Goal: Navigation & Orientation: Find specific page/section

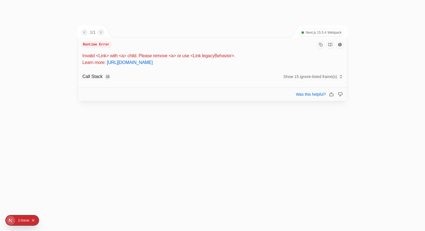
drag, startPoint x: 106, startPoint y: 56, endPoint x: 251, endPoint y: 65, distance: 144.9
click at [247, 66] on p "Invalid <Link> with <a> child. Please remove <a> or use <Link legacyBehavior>. …" at bounding box center [212, 59] width 261 height 13
drag, startPoint x: 262, startPoint y: 63, endPoint x: 78, endPoint y: 39, distance: 185.5
click at [82, 54] on div "Invalid <Link> with <a> child. Please remove <a> or use <Link legacyBehavior>. …" at bounding box center [212, 59] width 262 height 13
